Goal: Information Seeking & Learning: Learn about a topic

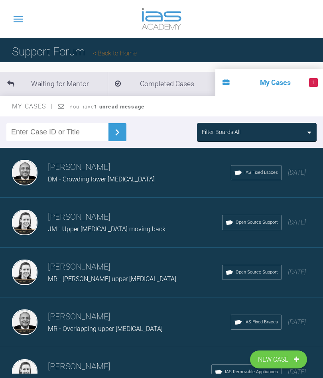
click at [300, 132] on div "Filter Boards: All" at bounding box center [257, 131] width 110 height 9
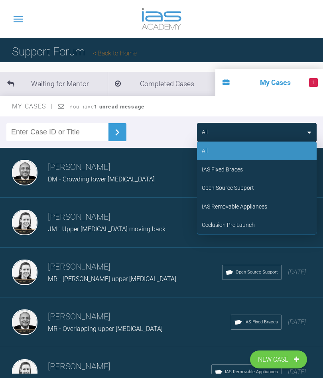
click at [233, 165] on div "IAS Fixed Braces" at bounding box center [222, 169] width 41 height 9
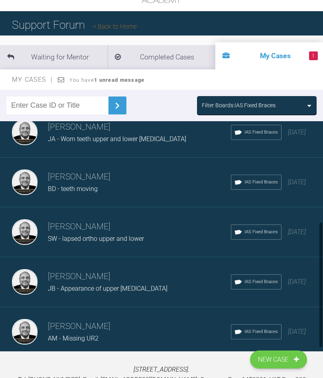
scroll to position [41, 0]
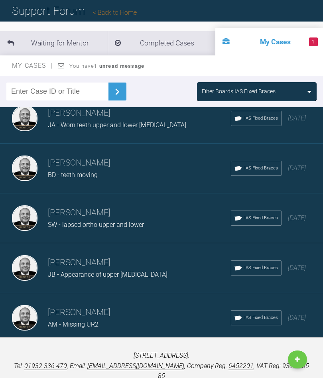
click at [220, 353] on div "Load more" at bounding box center [161, 355] width 323 height 25
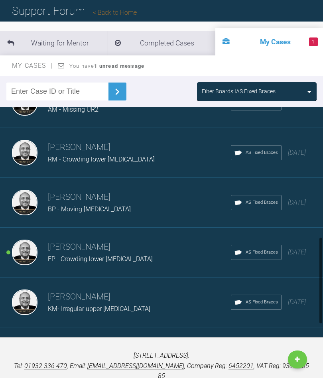
scroll to position [385, 0]
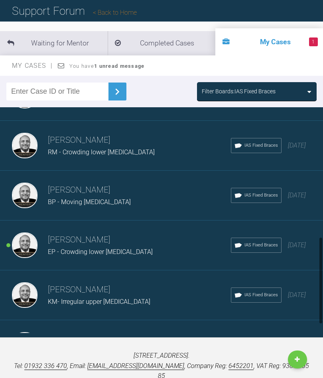
click at [173, 247] on div "EP - Crowding lower [MEDICAL_DATA]" at bounding box center [139, 252] width 183 height 10
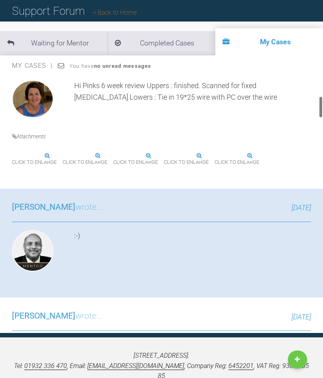
scroll to position [275, 0]
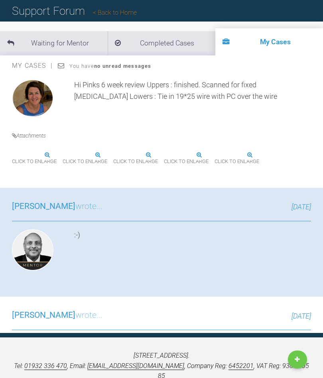
click at [44, 168] on span "Click to enlarge" at bounding box center [34, 161] width 45 height 12
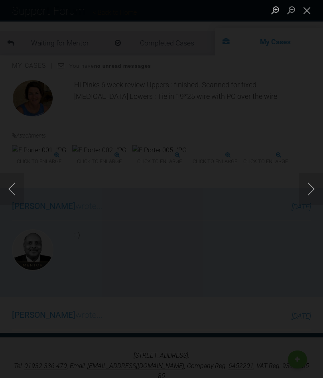
click at [307, 205] on button "Next image" at bounding box center [311, 189] width 24 height 32
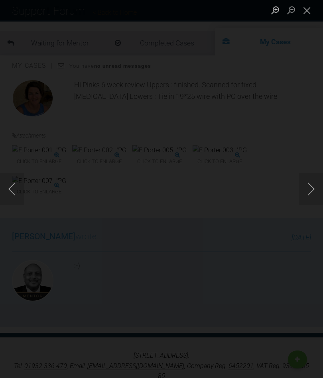
click at [307, 205] on button "Next image" at bounding box center [311, 189] width 24 height 32
click at [308, 205] on button "Next image" at bounding box center [311, 189] width 24 height 32
click at [312, 205] on button "Next image" at bounding box center [311, 189] width 24 height 32
click at [307, 13] on button "Close lightbox" at bounding box center [307, 10] width 16 height 14
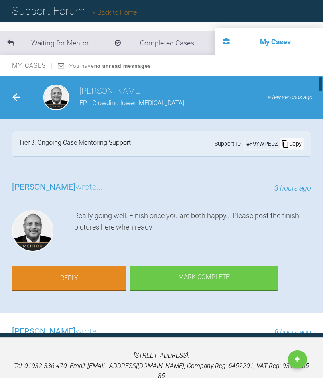
scroll to position [0, 0]
click at [23, 97] on div at bounding box center [16, 97] width 33 height 43
